Goal: Transaction & Acquisition: Book appointment/travel/reservation

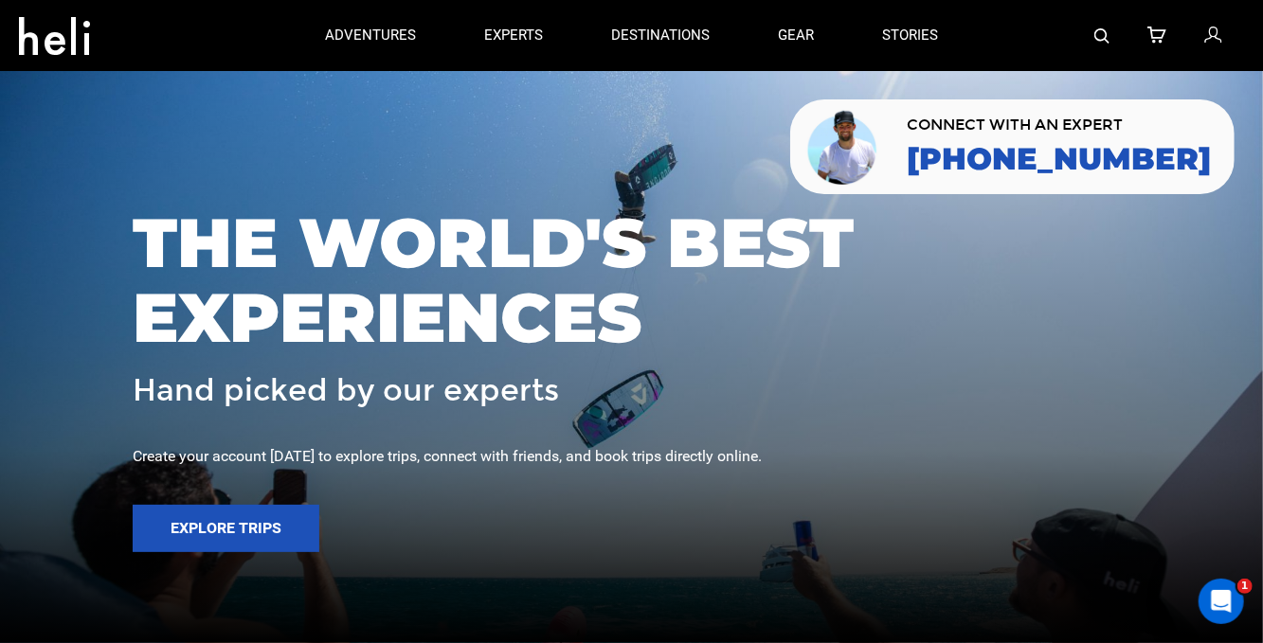
click at [412, 240] on span "THE WORLD'S BEST EXPERIENCES" at bounding box center [632, 281] width 998 height 150
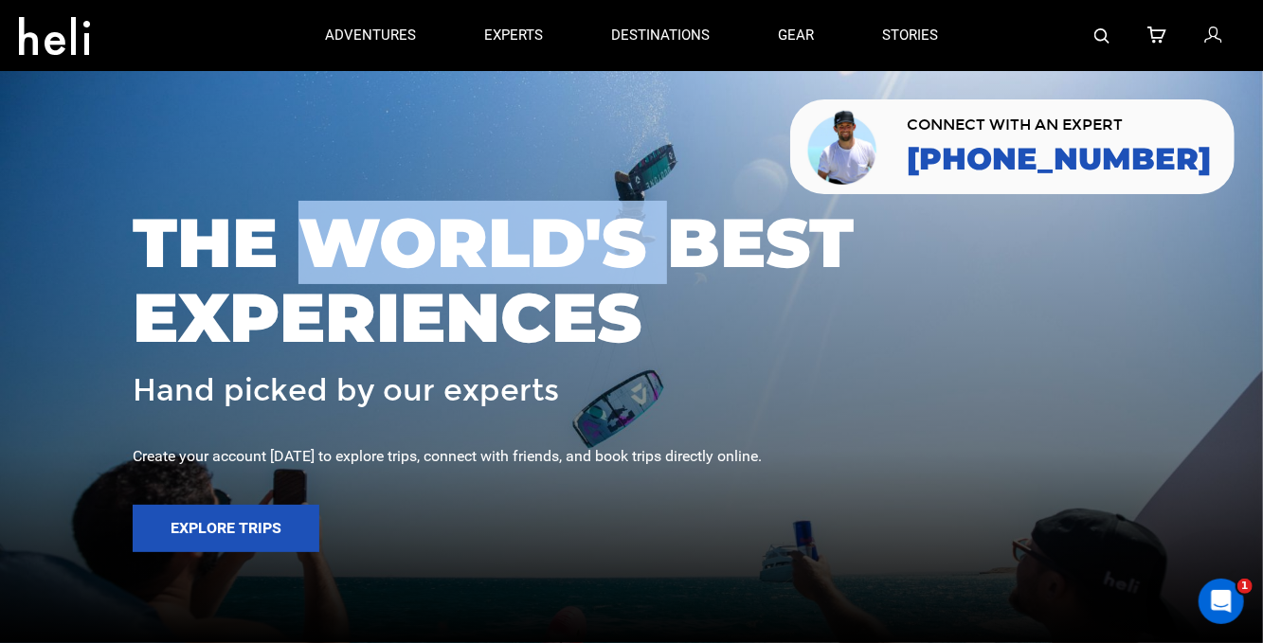
click at [412, 240] on span "THE WORLD'S BEST EXPERIENCES" at bounding box center [632, 281] width 998 height 150
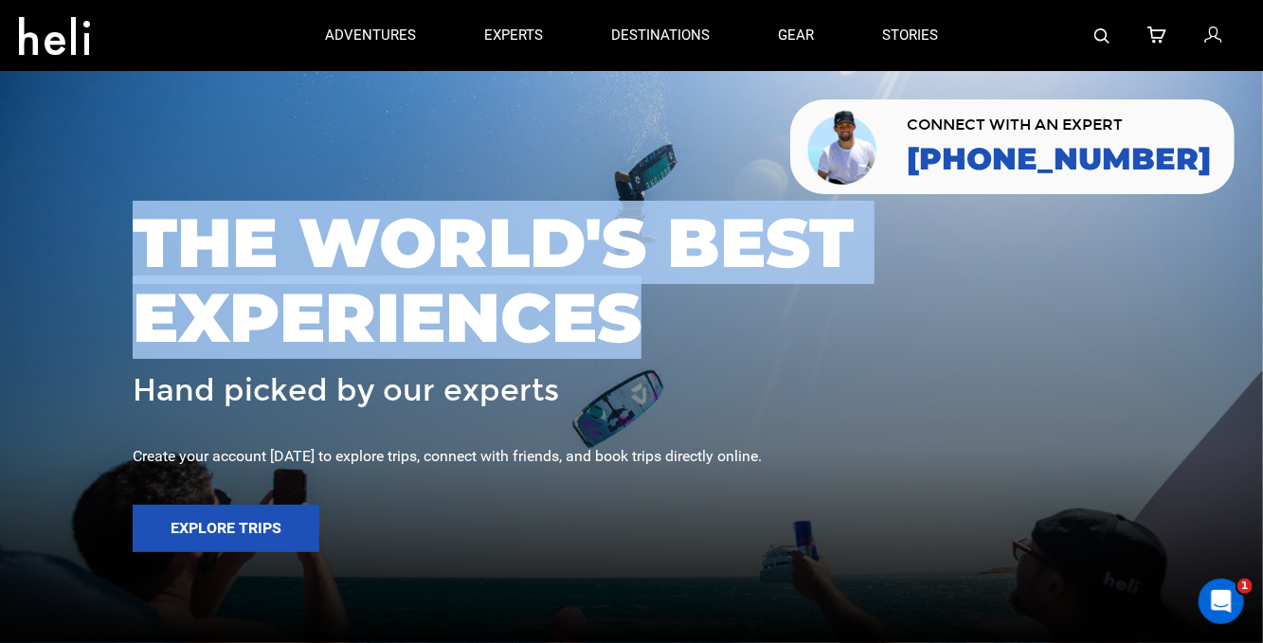
click at [412, 240] on span "THE WORLD'S BEST EXPERIENCES" at bounding box center [632, 281] width 998 height 150
click at [411, 291] on span "THE WORLD'S BEST EXPERIENCES" at bounding box center [632, 281] width 998 height 150
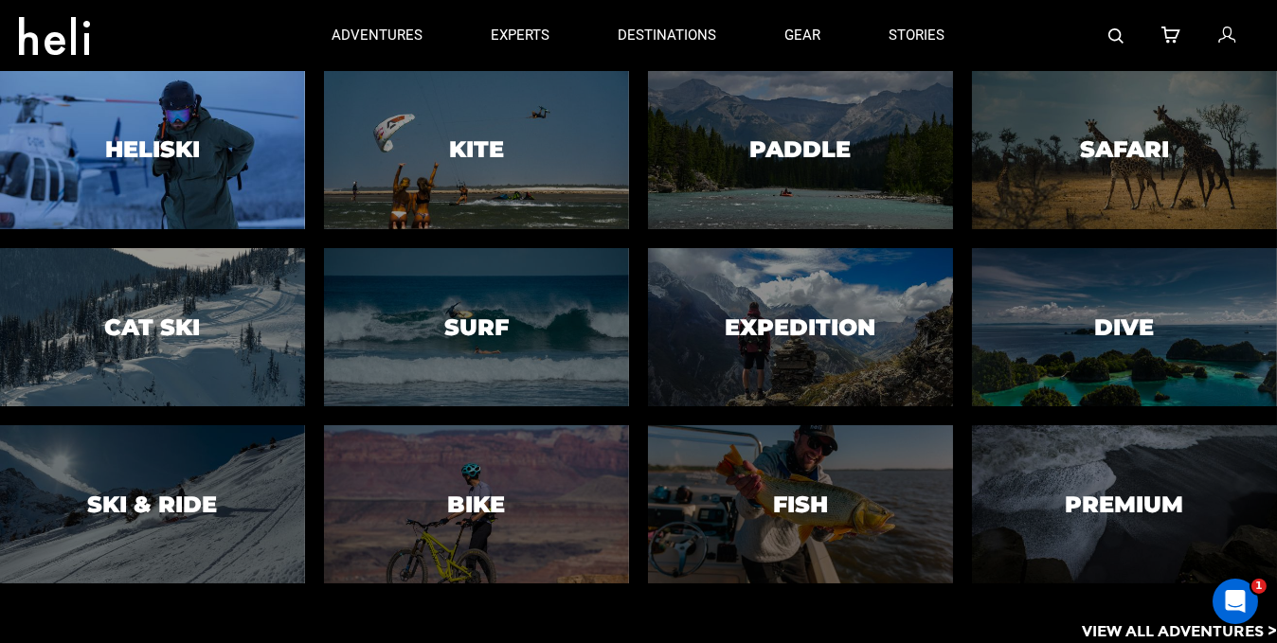
click at [202, 133] on div at bounding box center [152, 149] width 311 height 161
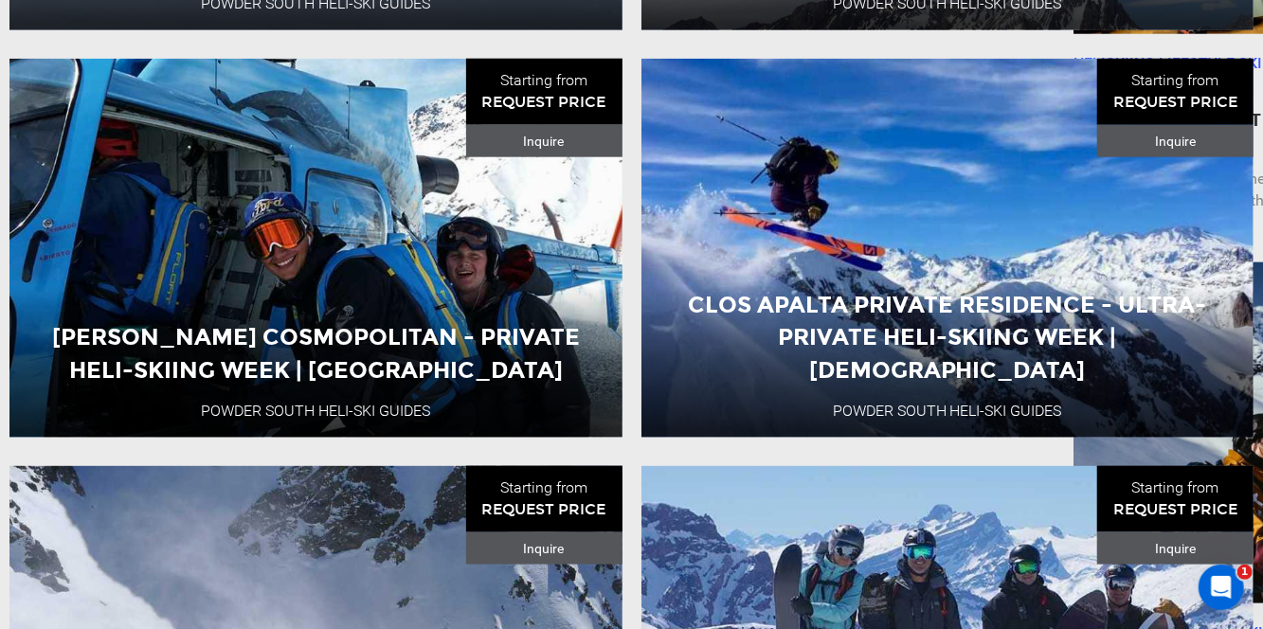
scroll to position [1090, 0]
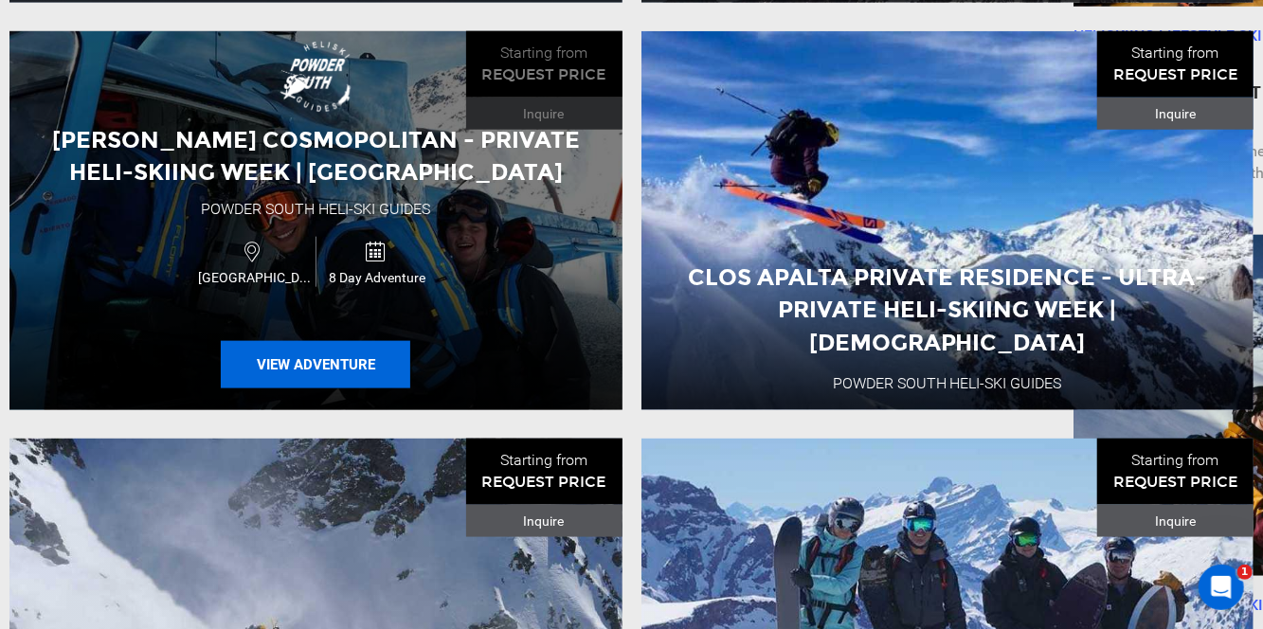
click at [350, 379] on button "View Adventure" at bounding box center [315, 364] width 189 height 47
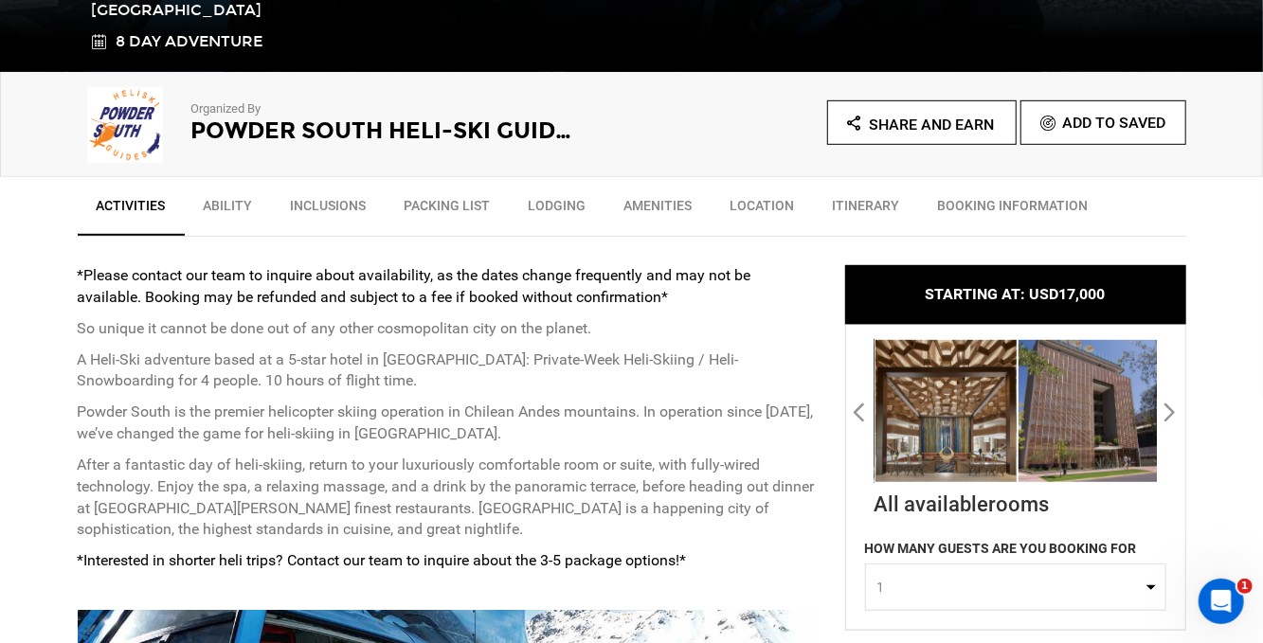
scroll to position [663, 0]
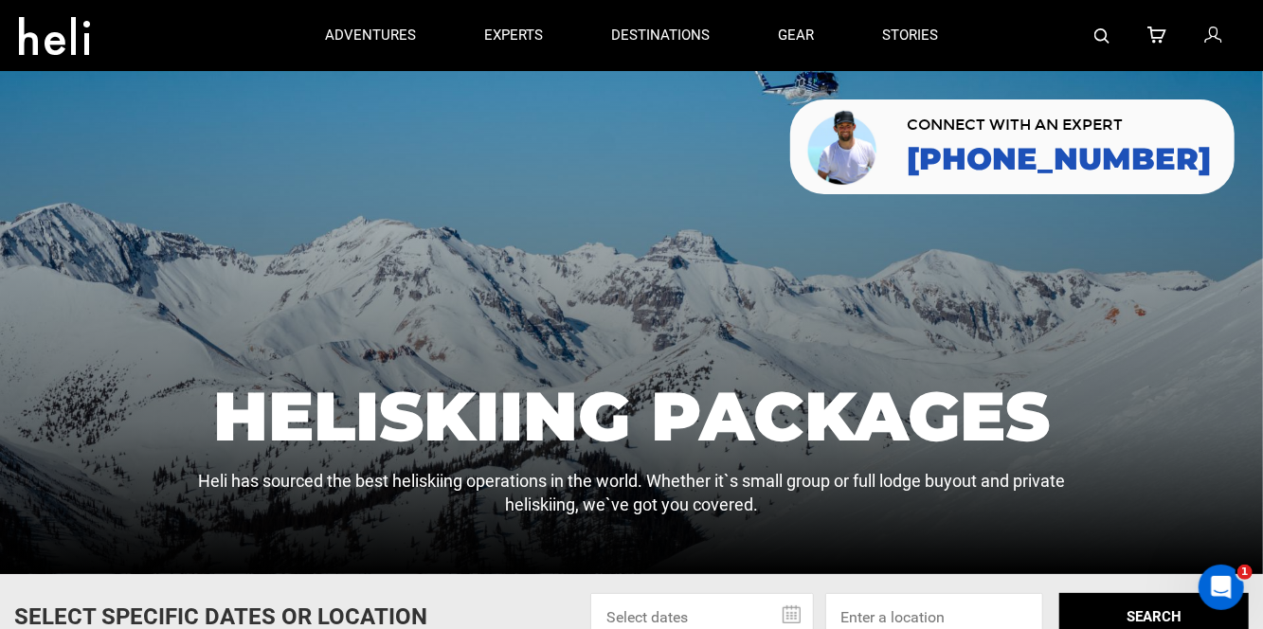
click at [1217, 33] on icon at bounding box center [1212, 36] width 17 height 25
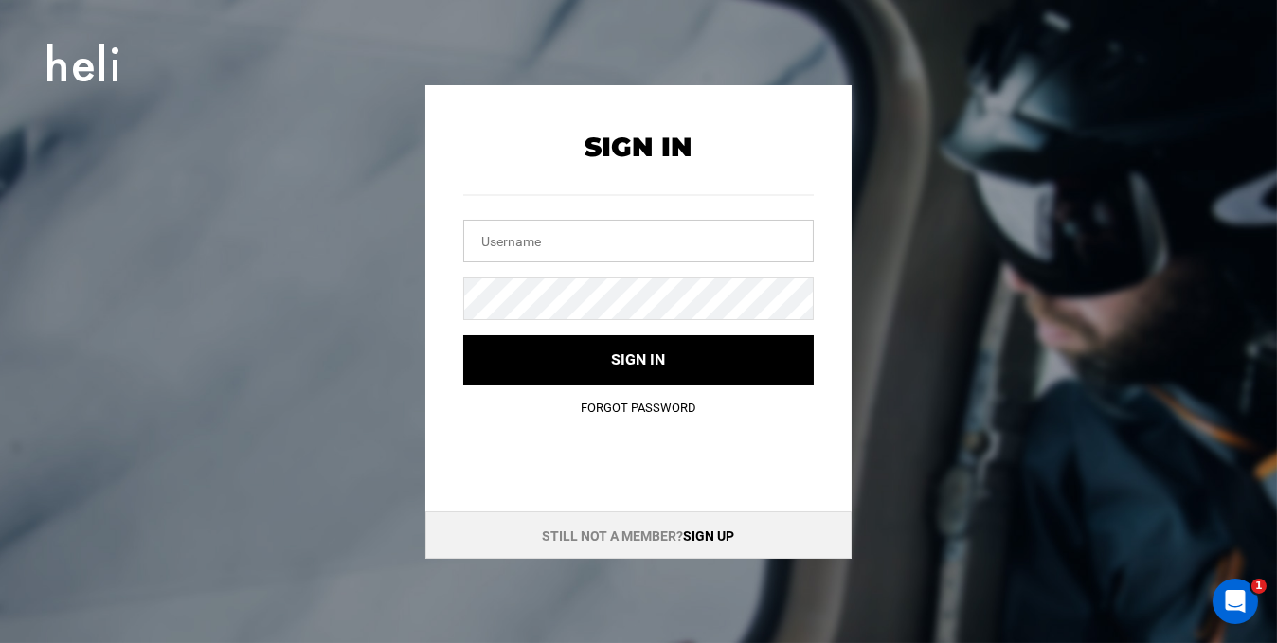
type input "chandan101@yopmail.com"
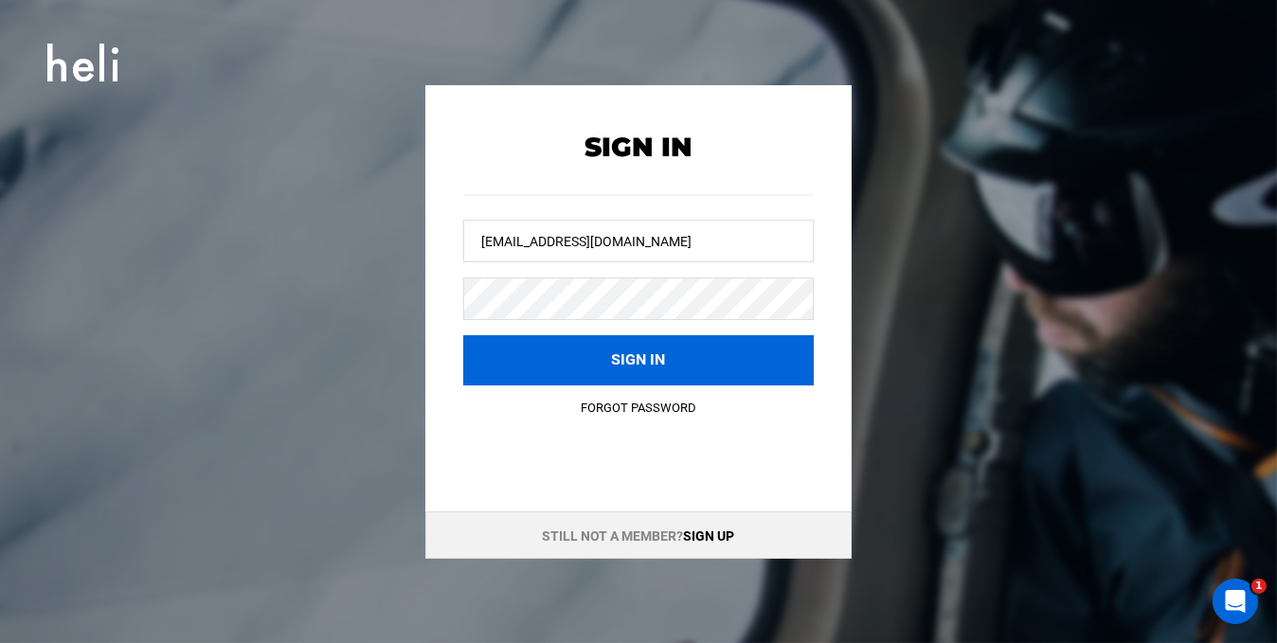
click at [620, 369] on button "Sign in" at bounding box center [638, 360] width 351 height 50
